Goal: Book appointment/travel/reservation

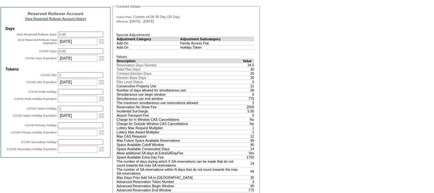
scroll to position [257, 0]
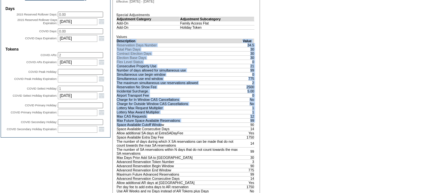
drag, startPoint x: 255, startPoint y: 146, endPoint x: 168, endPoint y: 146, distance: 86.8
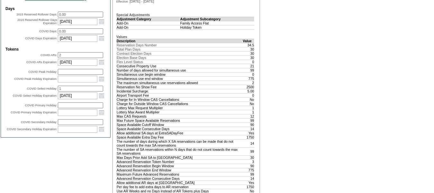
click at [289, 148] on div "A B C D E F G H I J K L M N O P Q R S T U V W X Y Z ER Accounts Edit Membership…" at bounding box center [217, 156] width 434 height 741
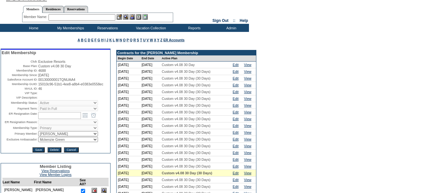
scroll to position [0, 0]
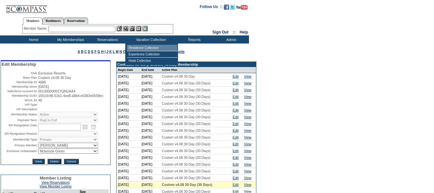
click at [145, 48] on td "Residence Collection" at bounding box center [152, 48] width 50 height 6
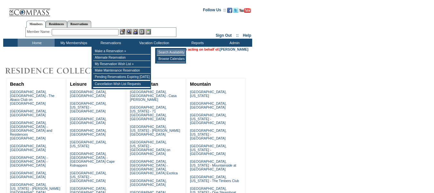
click at [176, 53] on td "Search Availability" at bounding box center [171, 52] width 29 height 6
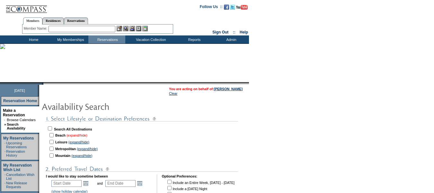
click at [87, 136] on link "(expand/hide)" at bounding box center [77, 135] width 21 height 4
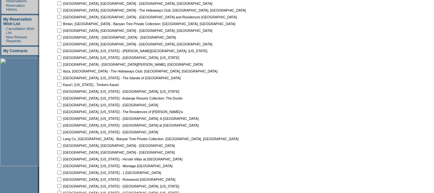
scroll to position [161, 0]
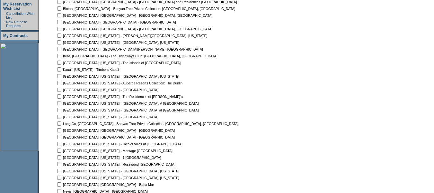
click at [61, 117] on input "checkbox" at bounding box center [59, 116] width 4 height 4
checkbox input "true"
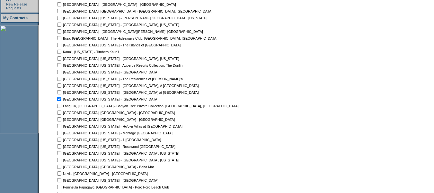
scroll to position [193, 0]
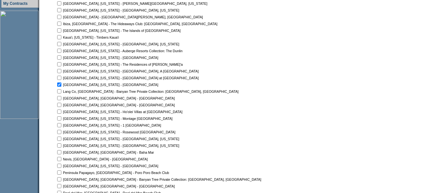
click at [61, 166] on input "checkbox" at bounding box center [59, 165] width 4 height 4
checkbox input "true"
click at [61, 78] on input "checkbox" at bounding box center [59, 78] width 4 height 4
checkbox input "true"
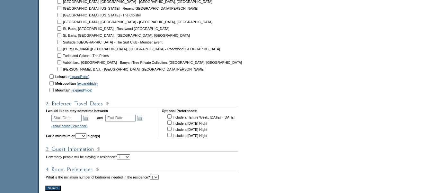
scroll to position [418, 0]
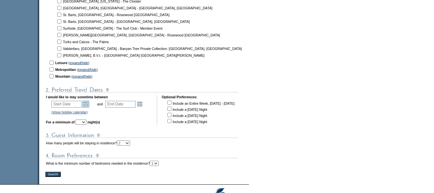
click at [89, 106] on link "Open the calendar popup." at bounding box center [85, 103] width 7 height 7
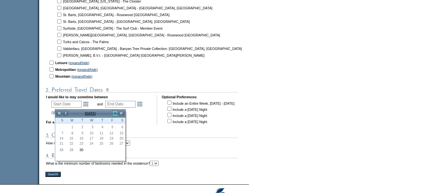
click at [114, 114] on link ">" at bounding box center [115, 113] width 6 height 6
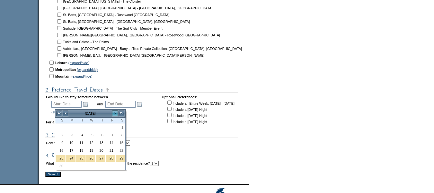
click at [114, 114] on link ">" at bounding box center [115, 113] width 6 height 6
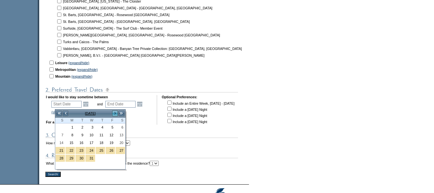
click at [114, 114] on link ">" at bounding box center [115, 113] width 6 height 6
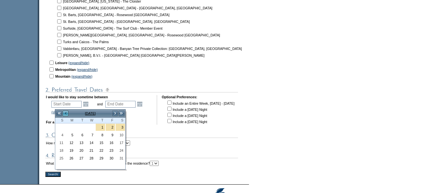
click at [67, 113] on link "<" at bounding box center [65, 113] width 6 height 6
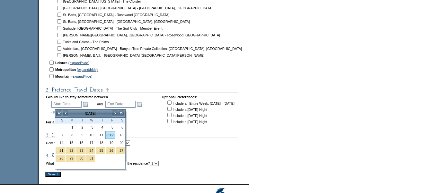
click at [110, 136] on link "12" at bounding box center [110, 134] width 9 height 7
type input "[DATE]"
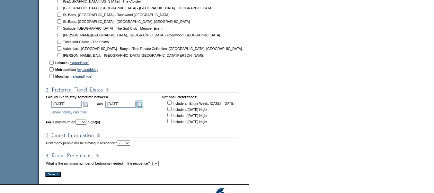
click at [143, 103] on link "Open the calendar popup." at bounding box center [139, 103] width 7 height 7
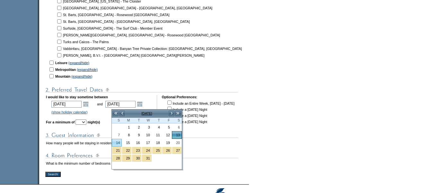
click at [120, 142] on link "14" at bounding box center [116, 142] width 9 height 7
type input "[DATE]"
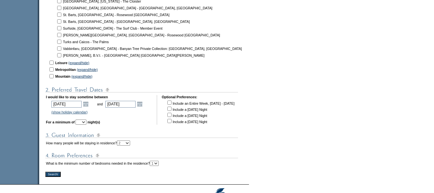
click at [86, 123] on select "1 2 3 4 5 6 7 8 9 10 11 12 13 14" at bounding box center [81, 121] width 11 height 5
select select "2"
click at [85, 122] on select "1 2 3 4 5 6 7 8 9 10 11 12 13 14" at bounding box center [81, 121] width 11 height 5
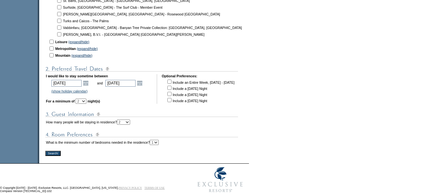
scroll to position [450, 0]
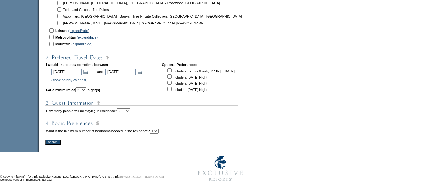
click at [59, 144] on input "Search!" at bounding box center [52, 141] width 15 height 5
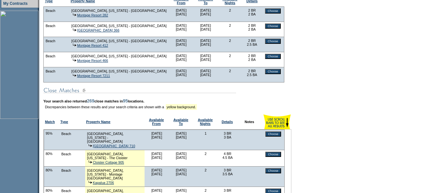
scroll to position [161, 0]
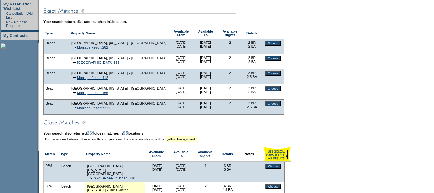
click at [275, 61] on input "Choose" at bounding box center [272, 58] width 15 height 5
